Goal: Task Accomplishment & Management: Manage account settings

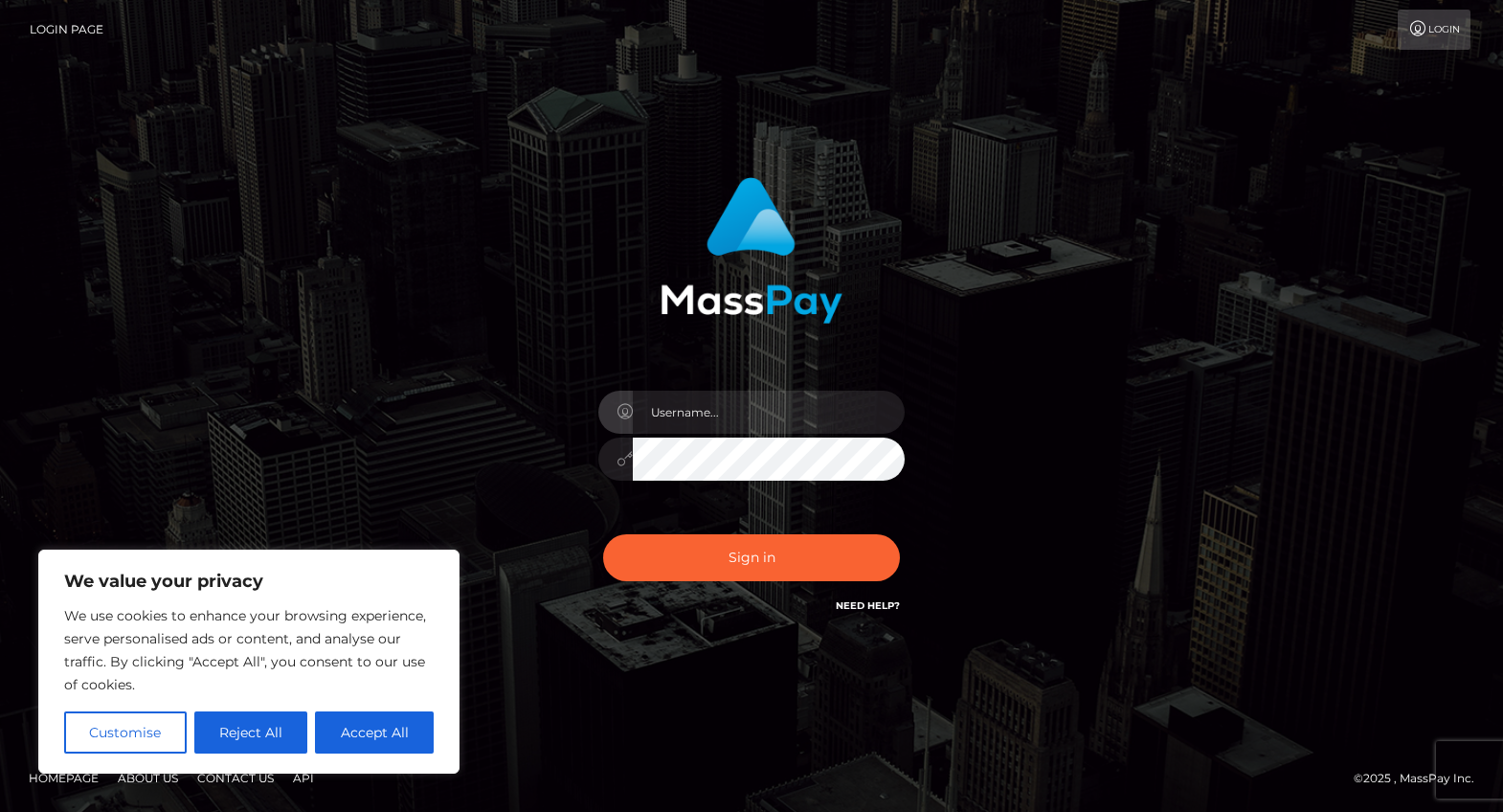
type input "goddessamberinvegas@gmail.com"
click at [728, 555] on button "Sign in" at bounding box center [752, 557] width 297 height 47
click at [345, 740] on button "Accept All" at bounding box center [375, 732] width 119 height 42
checkbox input "true"
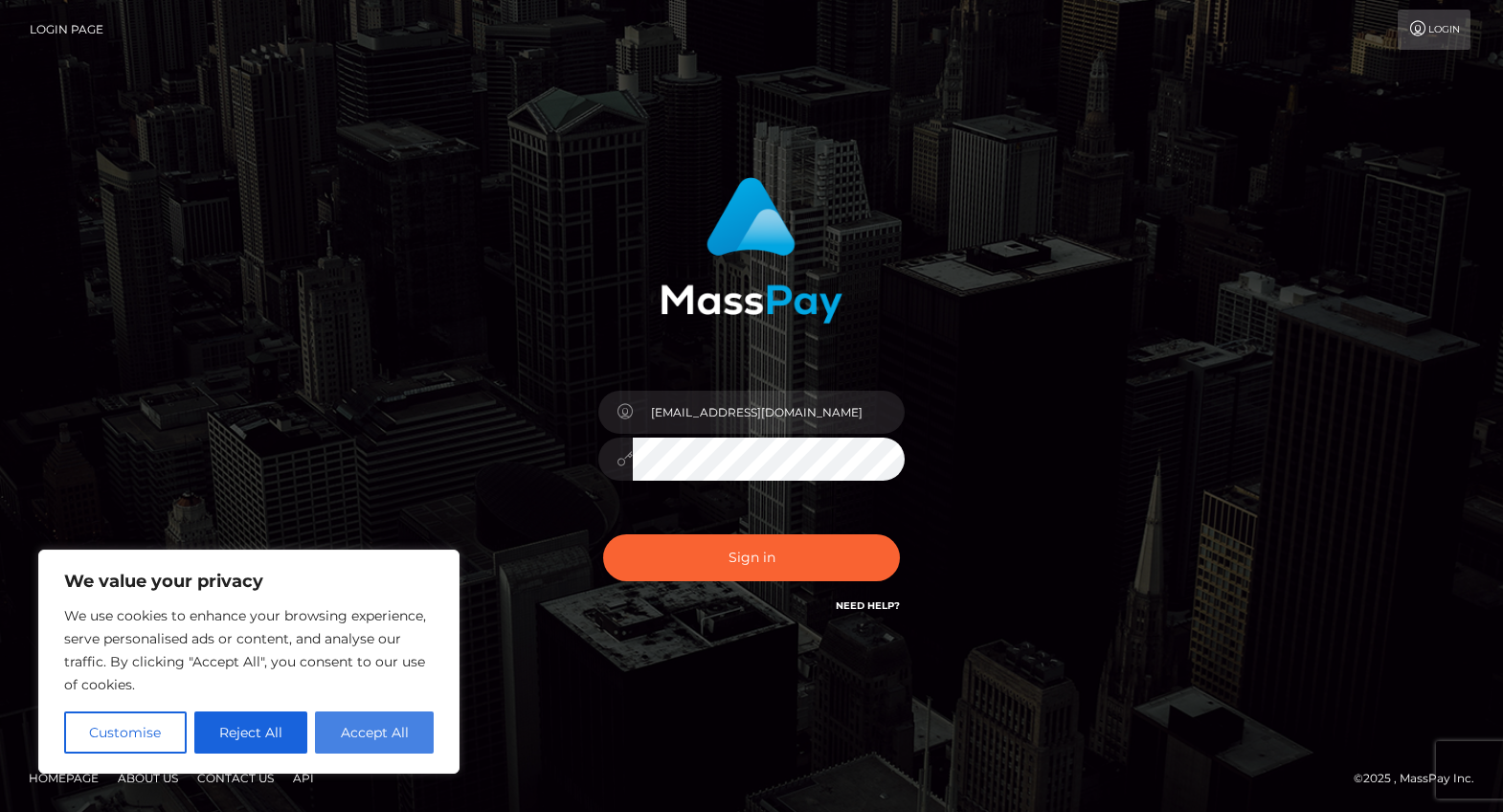
checkbox input "true"
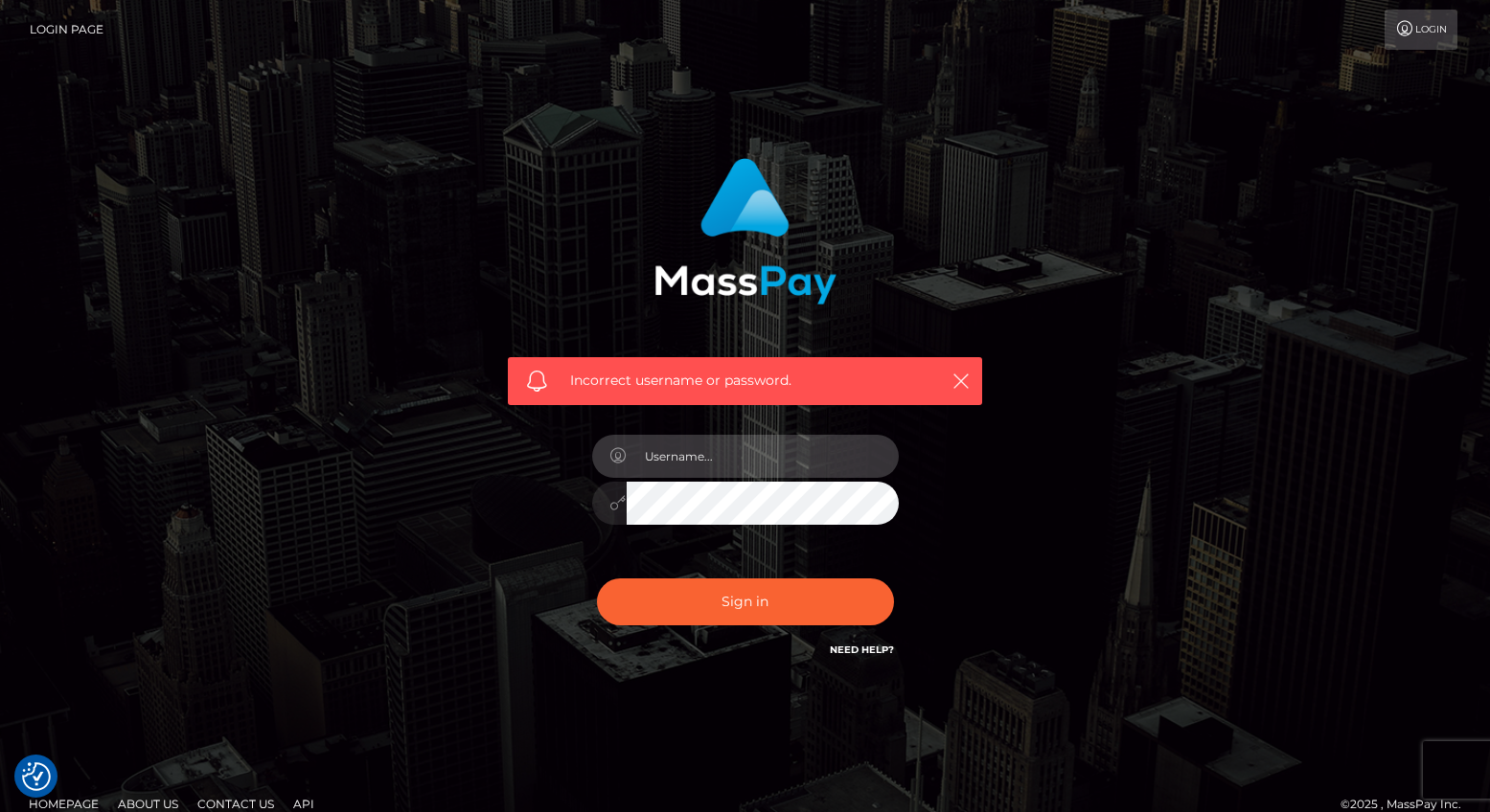
click at [760, 476] on input "text" at bounding box center [763, 456] width 272 height 43
type input "goddessamberinvegas@gmail.com"
click at [683, 562] on div "goddessamberinvegas@gmail.com" at bounding box center [745, 494] width 335 height 146
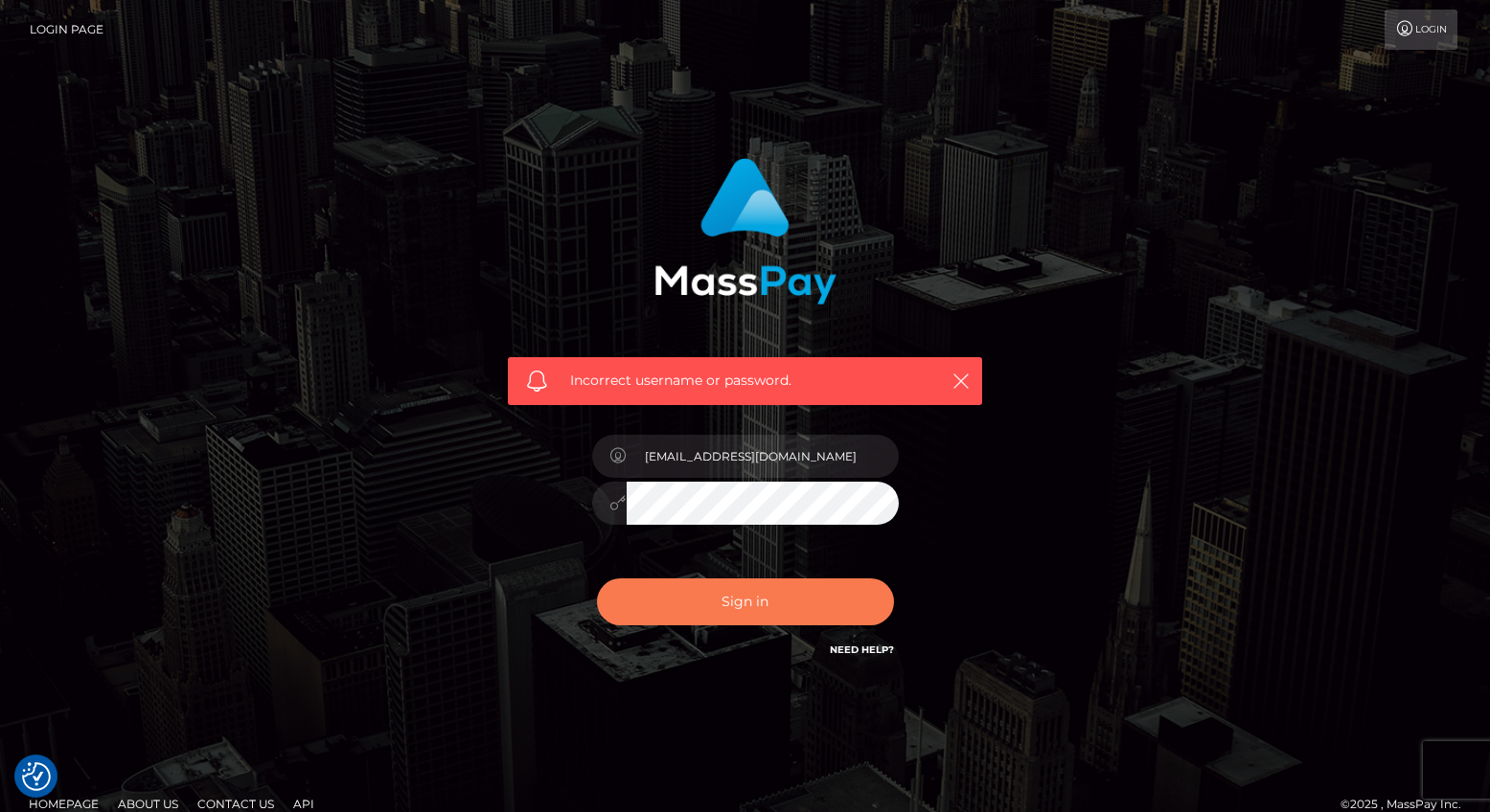
click at [743, 612] on button "Sign in" at bounding box center [745, 602] width 297 height 47
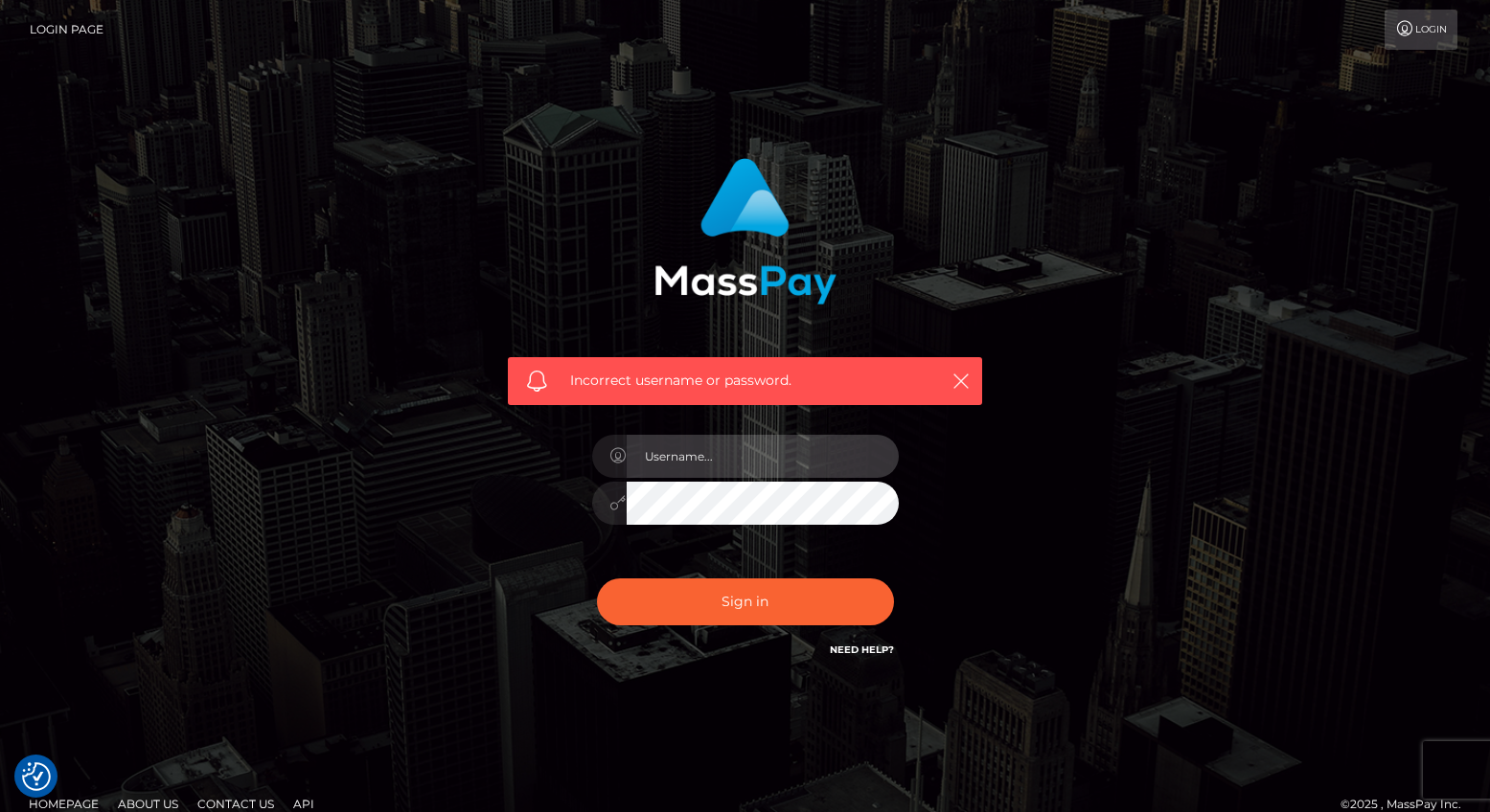
click at [724, 467] on input "text" at bounding box center [763, 456] width 272 height 43
